Goal: Transaction & Acquisition: Obtain resource

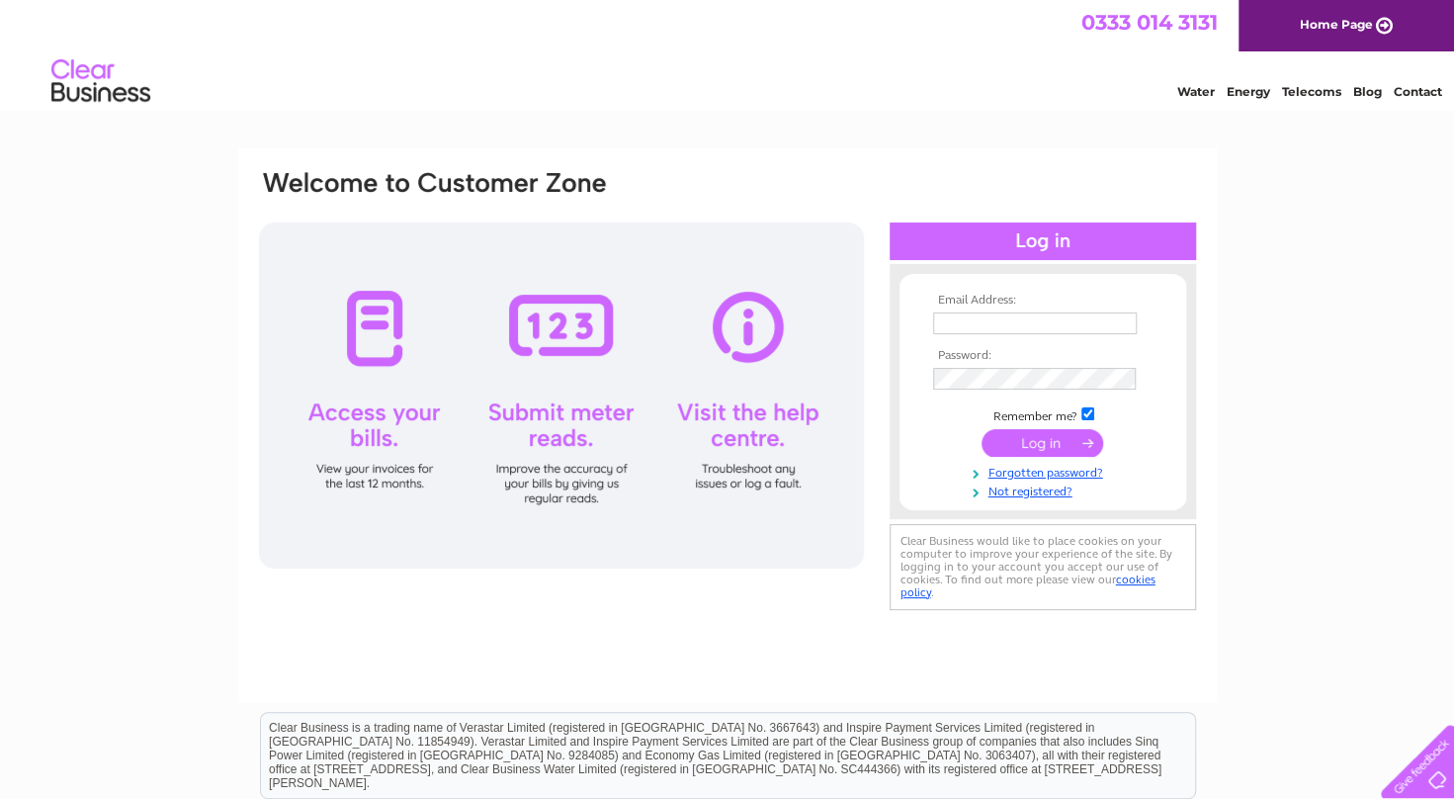
type input "alison.mccorkell@live.co.uk"
click at [1030, 451] on input "submit" at bounding box center [1042, 443] width 122 height 28
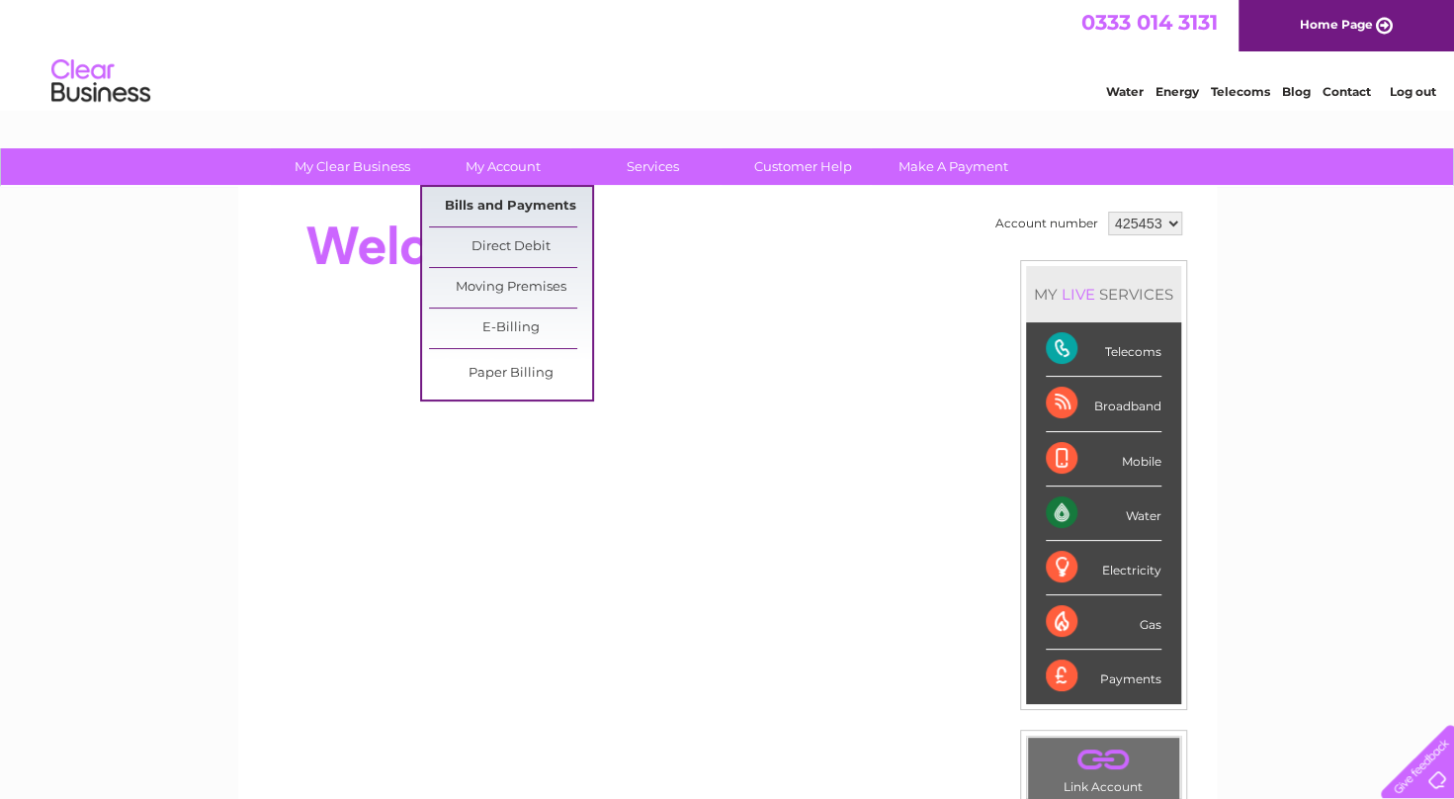
click at [520, 212] on link "Bills and Payments" at bounding box center [510, 207] width 163 height 40
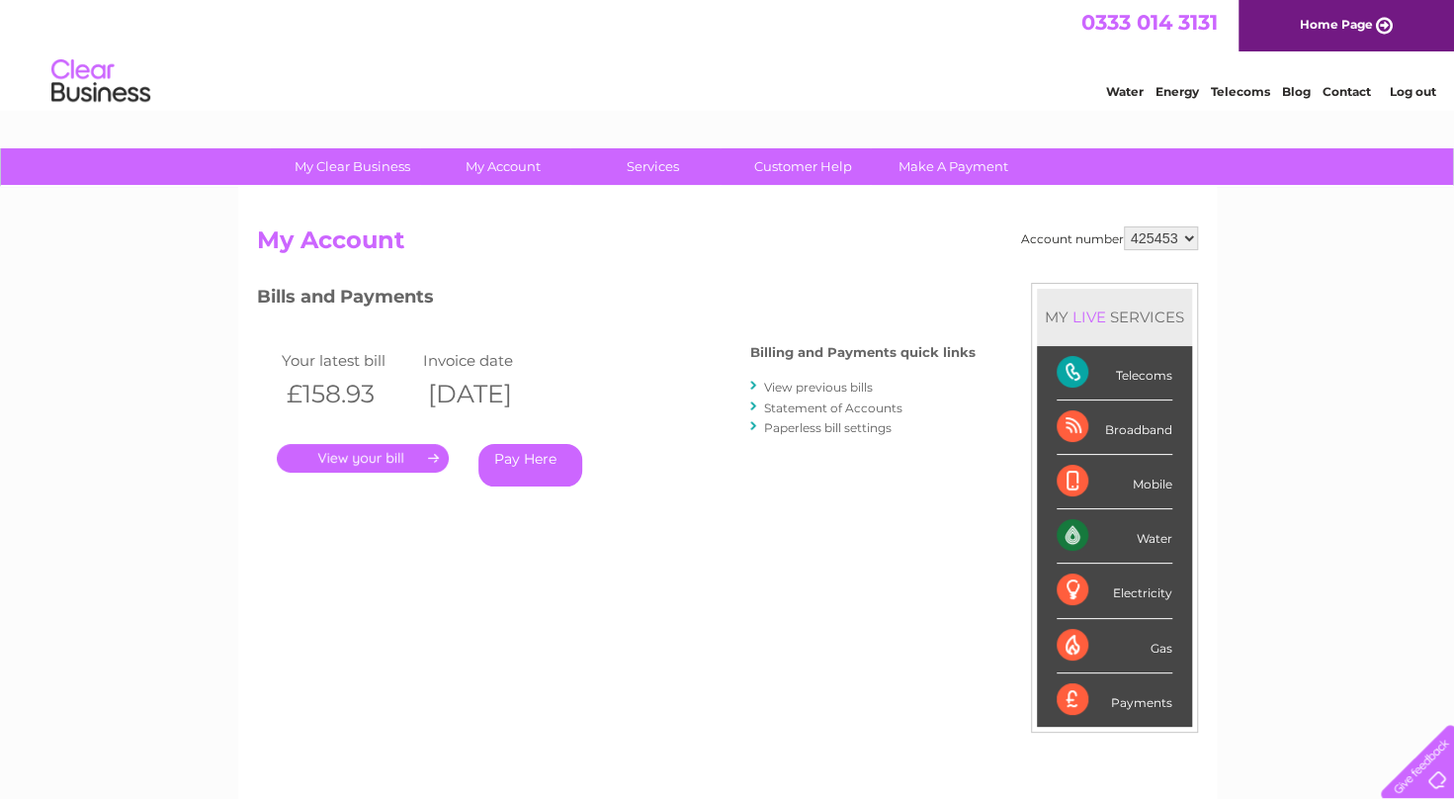
click at [840, 389] on link "View previous bills" at bounding box center [818, 387] width 109 height 15
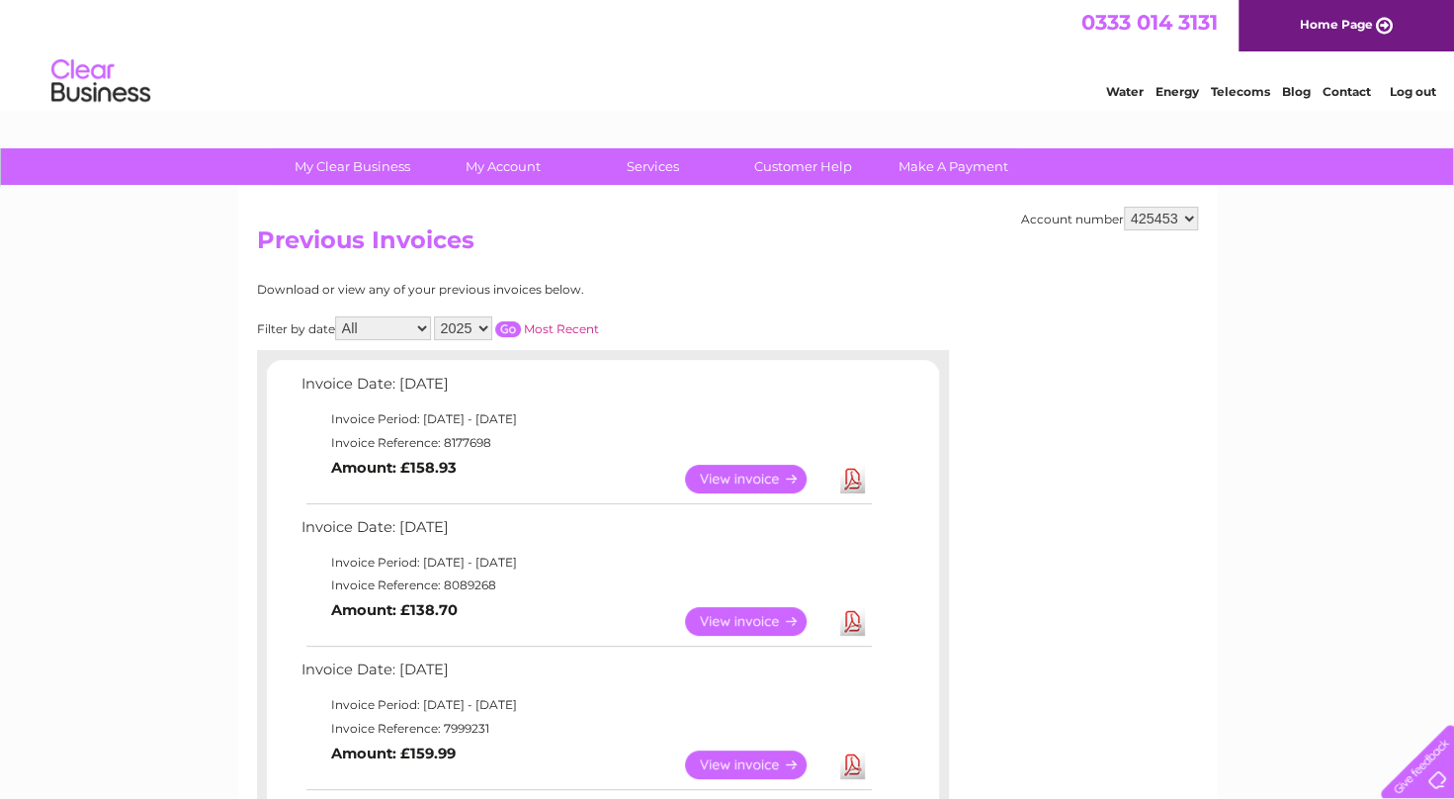
click at [860, 775] on link "Download" at bounding box center [852, 764] width 25 height 29
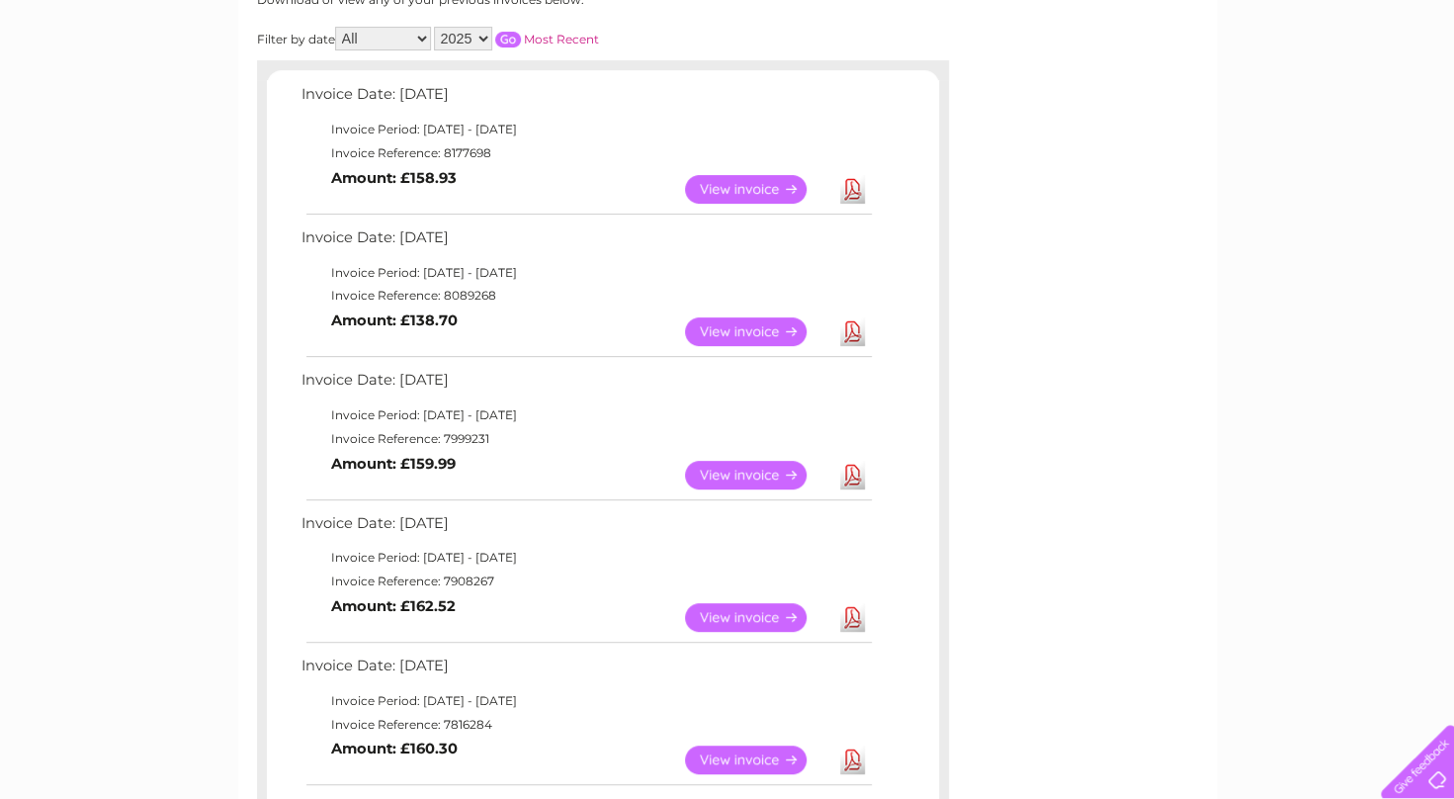
scroll to position [291, 0]
click at [850, 617] on link "Download" at bounding box center [852, 616] width 25 height 29
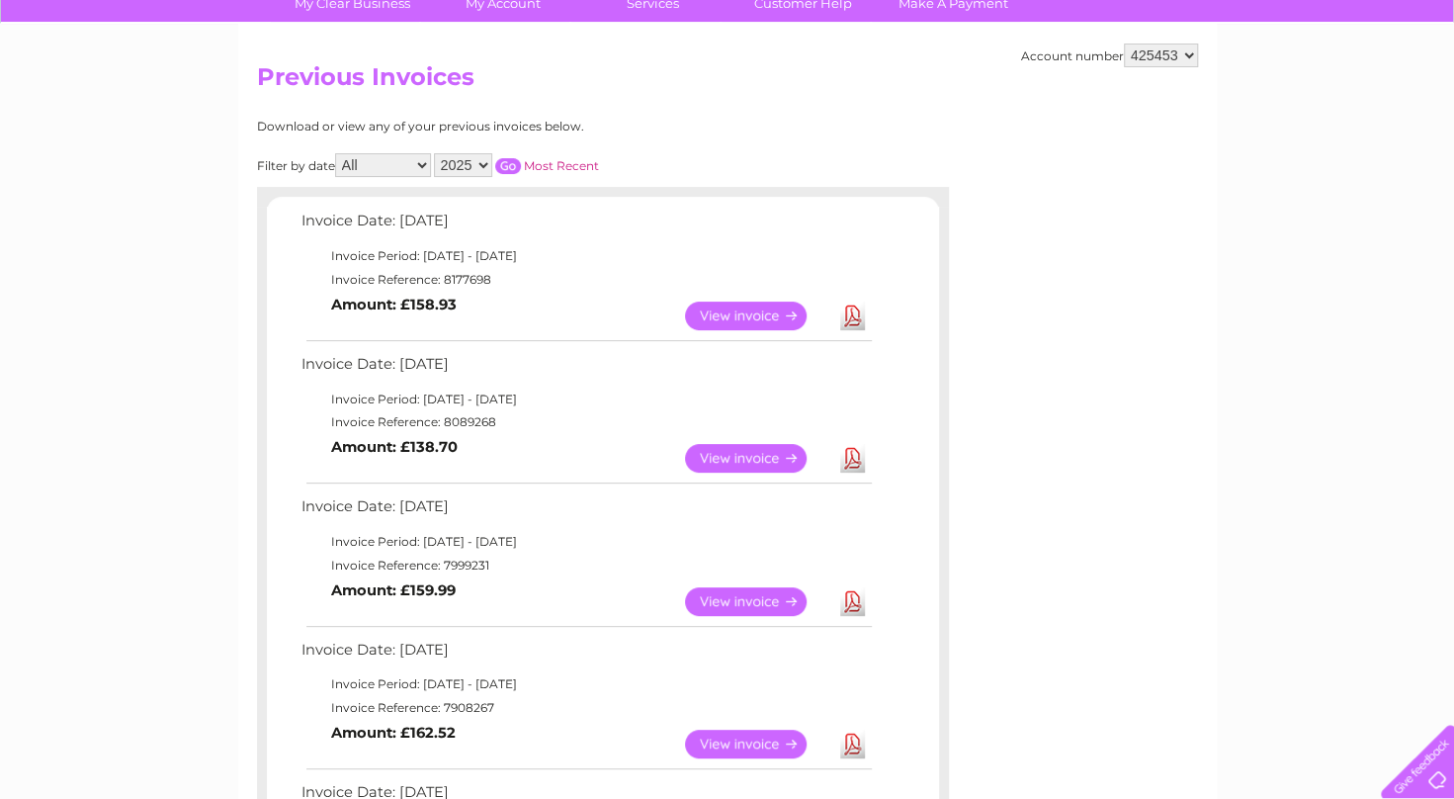
scroll to position [155, 0]
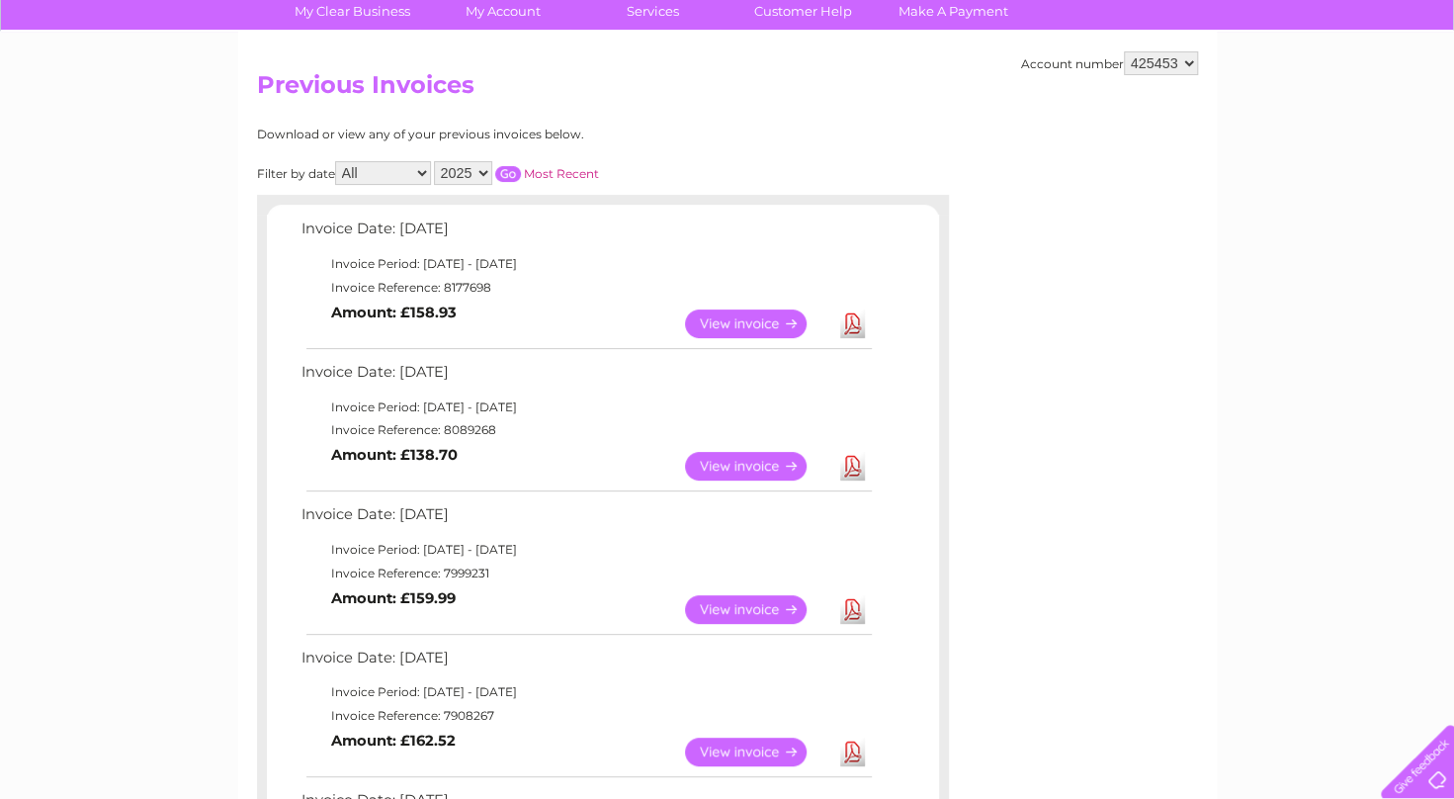
click at [850, 747] on link "Download" at bounding box center [852, 751] width 25 height 29
click at [852, 605] on link "Download" at bounding box center [852, 609] width 25 height 29
click at [840, 463] on link "Download" at bounding box center [852, 466] width 25 height 29
